Goal: Navigation & Orientation: Find specific page/section

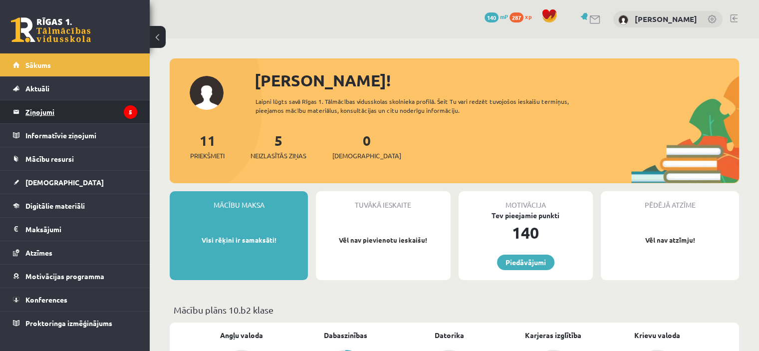
click at [52, 111] on legend "Ziņojumi 5" at bounding box center [81, 111] width 112 height 23
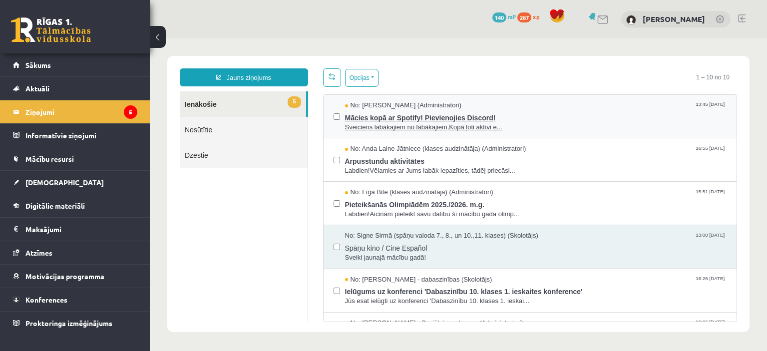
click at [418, 107] on span "No: Ivo Čapiņš (Administratori)" at bounding box center [403, 105] width 117 height 9
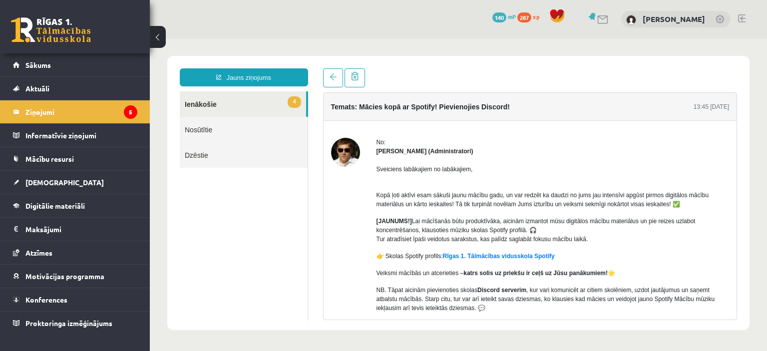
click at [211, 108] on link "4 Ienākošie" at bounding box center [243, 103] width 126 height 25
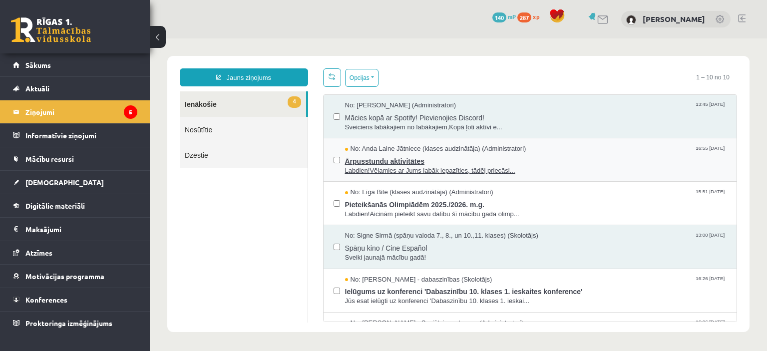
click at [379, 157] on span "Ārpusstundu aktivitātes" at bounding box center [536, 160] width 382 height 12
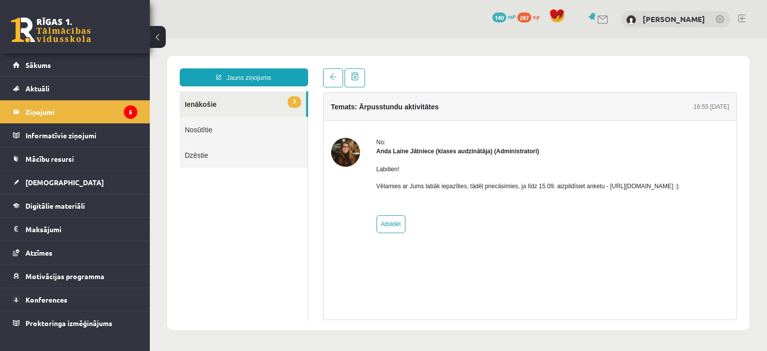
click at [232, 97] on link "3 Ienākošie" at bounding box center [243, 103] width 126 height 25
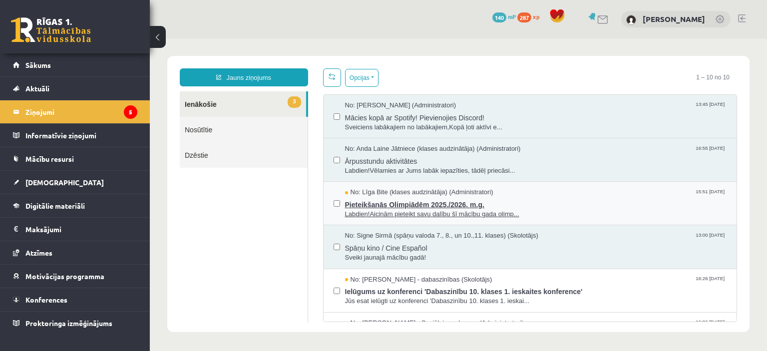
click at [367, 207] on span "Pieteikšanās Olimpiādēm 2025./2026. m.g." at bounding box center [536, 203] width 382 height 12
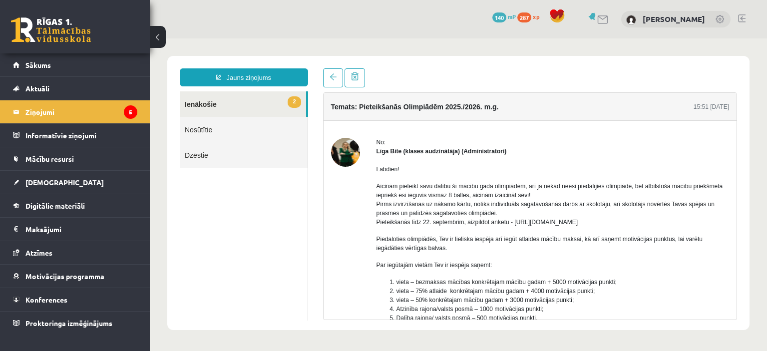
click at [235, 95] on link "2 Ienākošie" at bounding box center [243, 103] width 126 height 25
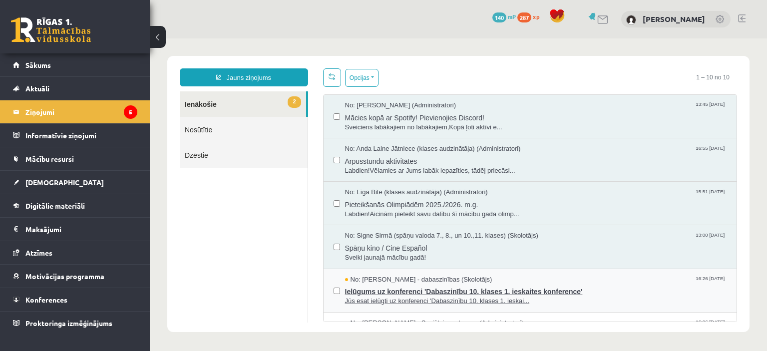
click at [372, 285] on span "Ielūgums uz konferenci 'Dabaszinību 10. klases 1. ieskaites konference'" at bounding box center [536, 290] width 382 height 12
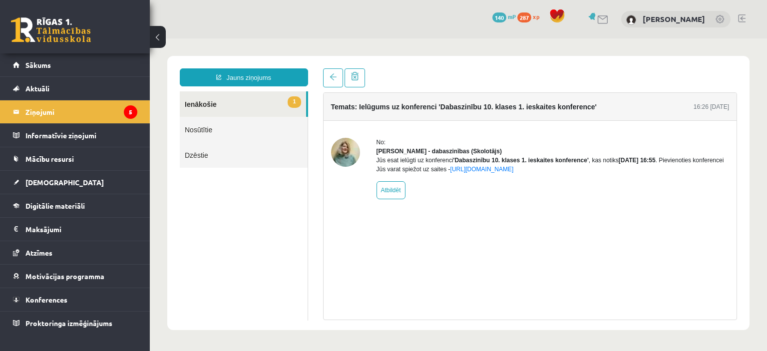
click at [281, 97] on link "1 Ienākošie" at bounding box center [243, 103] width 126 height 25
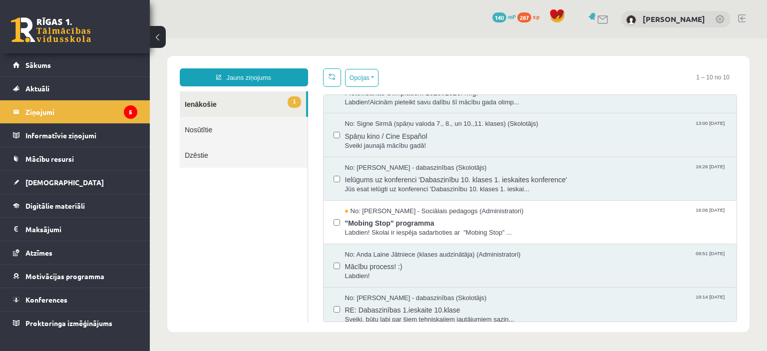
scroll to position [118, 0]
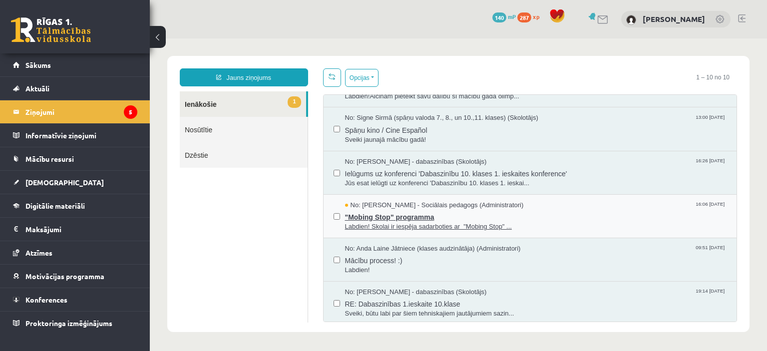
click at [505, 203] on span "No: Dagnija Gaubšteina - Sociālais pedagogs (Administratori)" at bounding box center [434, 205] width 179 height 9
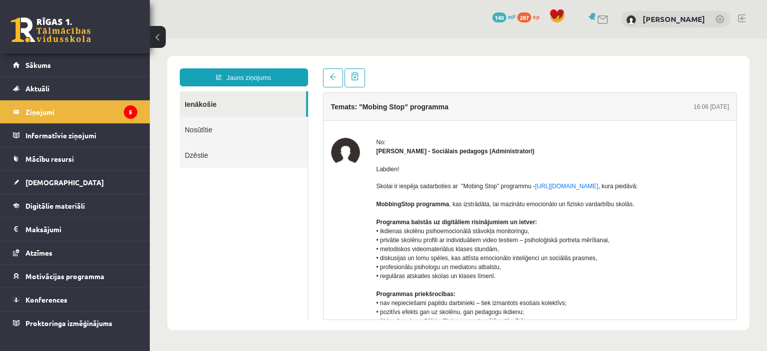
scroll to position [0, 0]
click at [247, 98] on link "Ienākošie" at bounding box center [243, 103] width 126 height 25
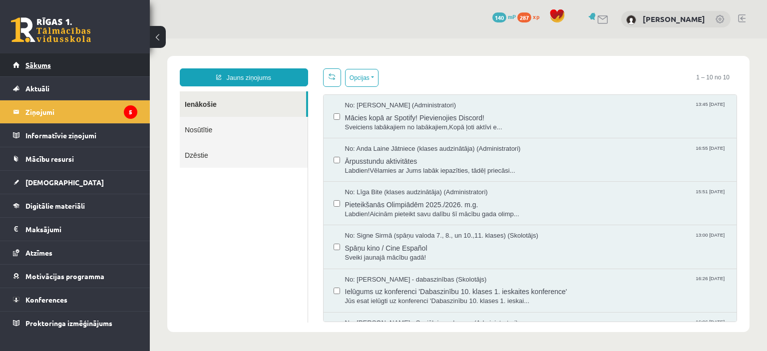
click at [35, 62] on span "Sākums" at bounding box center [37, 64] width 25 height 9
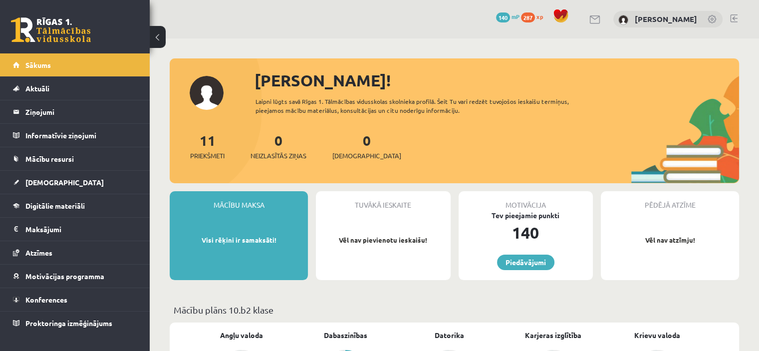
click at [538, 247] on div "Motivācija Tev pieejamie punkti 140 Piedāvājumi" at bounding box center [526, 235] width 134 height 89
click at [534, 261] on link "Piedāvājumi" at bounding box center [525, 262] width 57 height 15
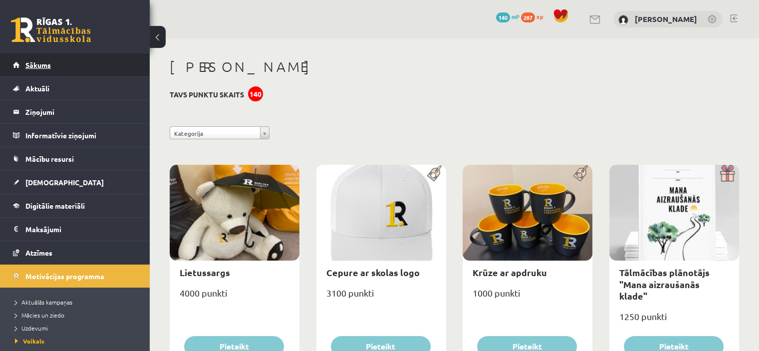
click at [44, 61] on span "Sākums" at bounding box center [37, 64] width 25 height 9
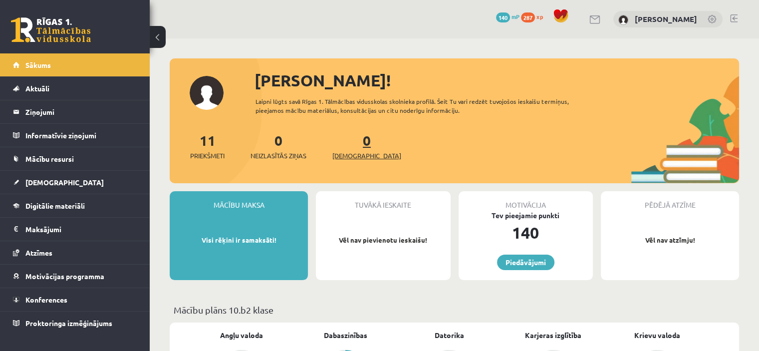
click at [360, 151] on span "[DEMOGRAPHIC_DATA]" at bounding box center [366, 156] width 69 height 10
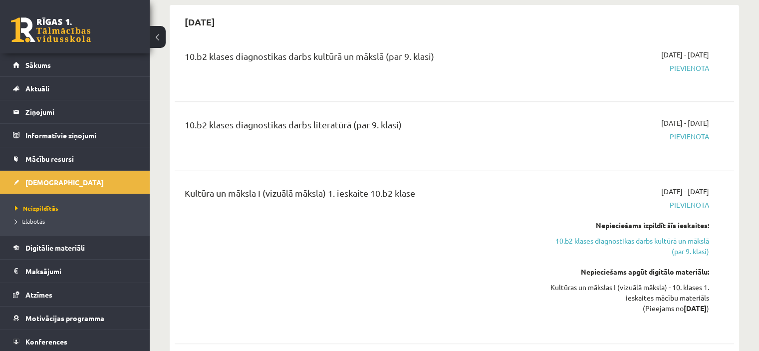
scroll to position [470, 0]
